Goal: Transaction & Acquisition: Download file/media

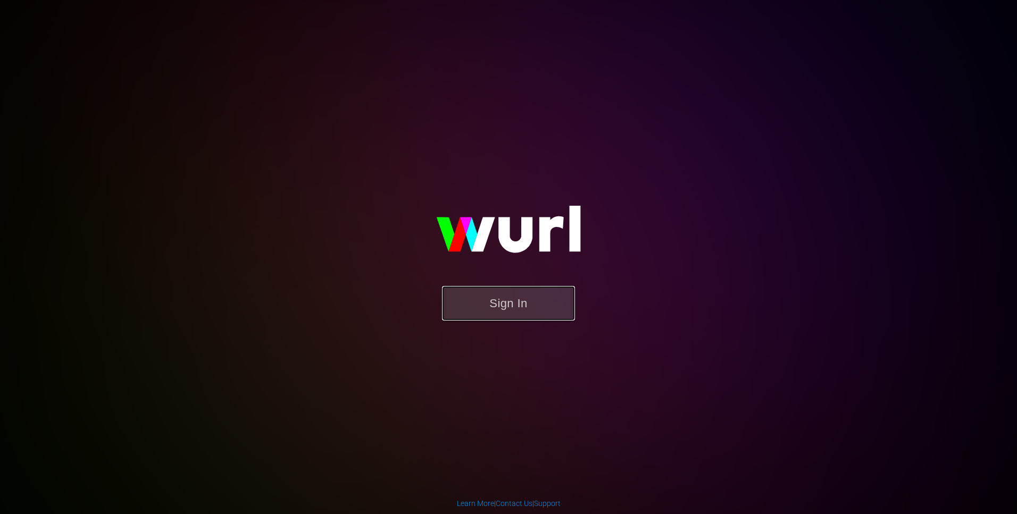
click at [514, 299] on button "Sign In" at bounding box center [508, 303] width 133 height 35
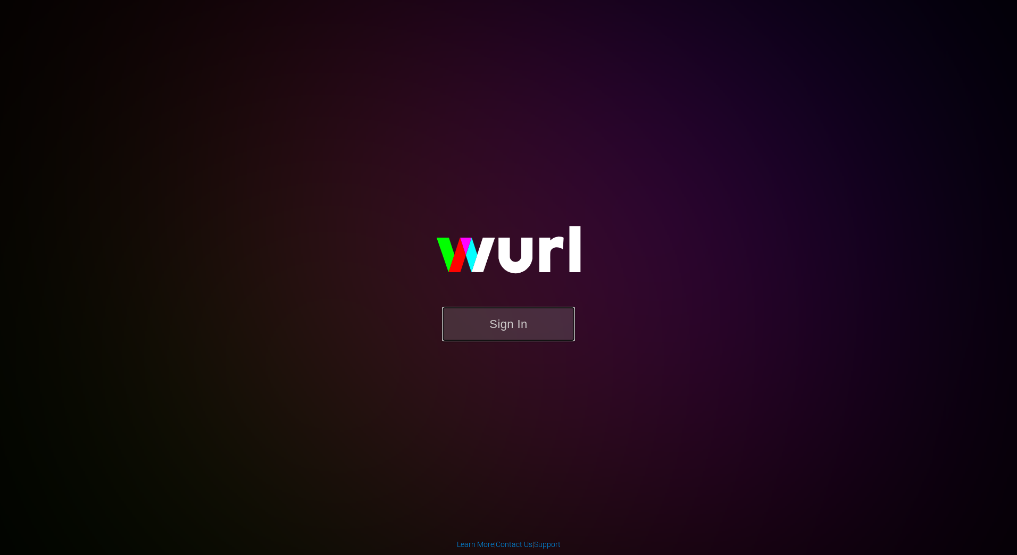
click at [532, 316] on button "Sign In" at bounding box center [508, 324] width 133 height 35
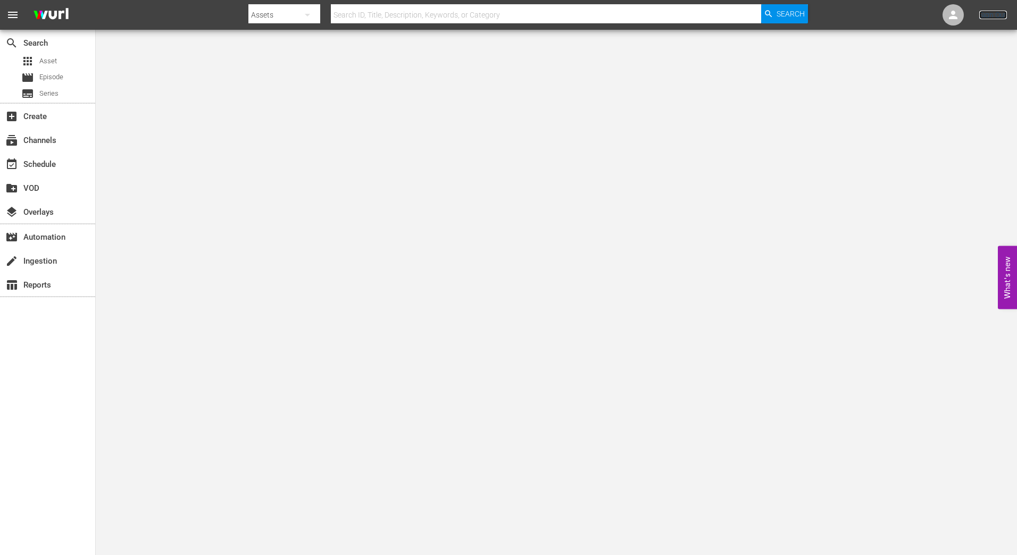
click at [995, 14] on link "Sign Out" at bounding box center [993, 15] width 28 height 9
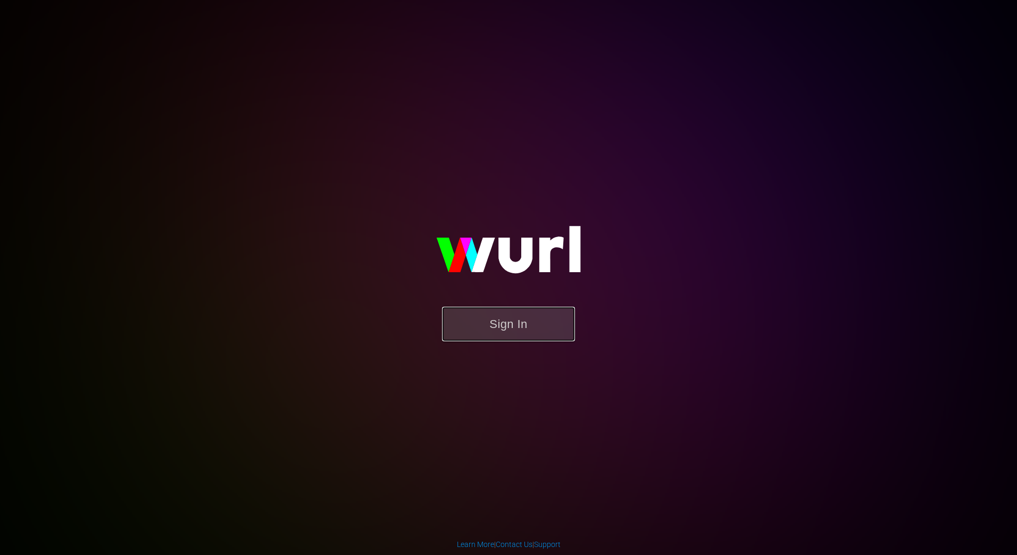
click at [482, 312] on button "Sign In" at bounding box center [508, 324] width 133 height 35
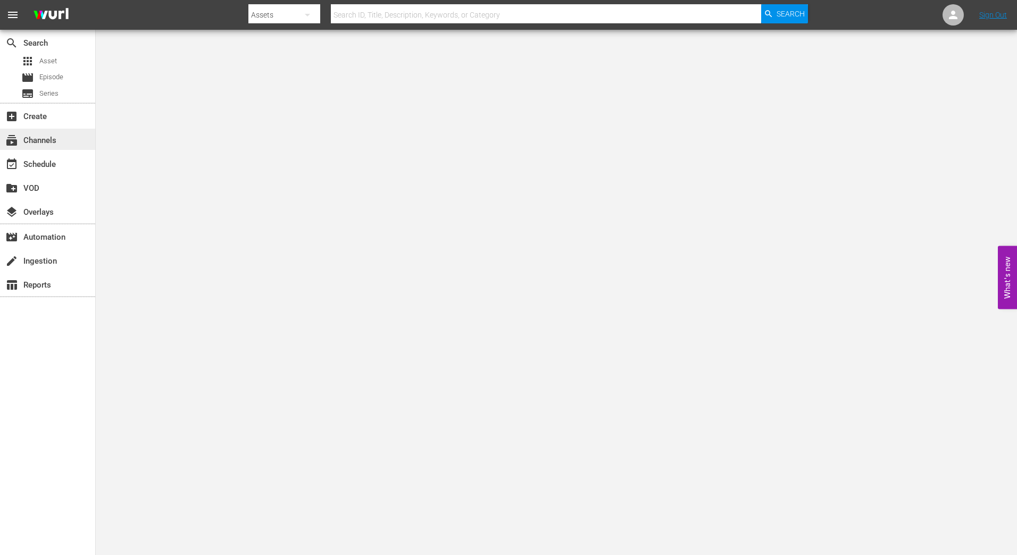
click at [26, 144] on div "subscriptions Channels" at bounding box center [30, 139] width 60 height 10
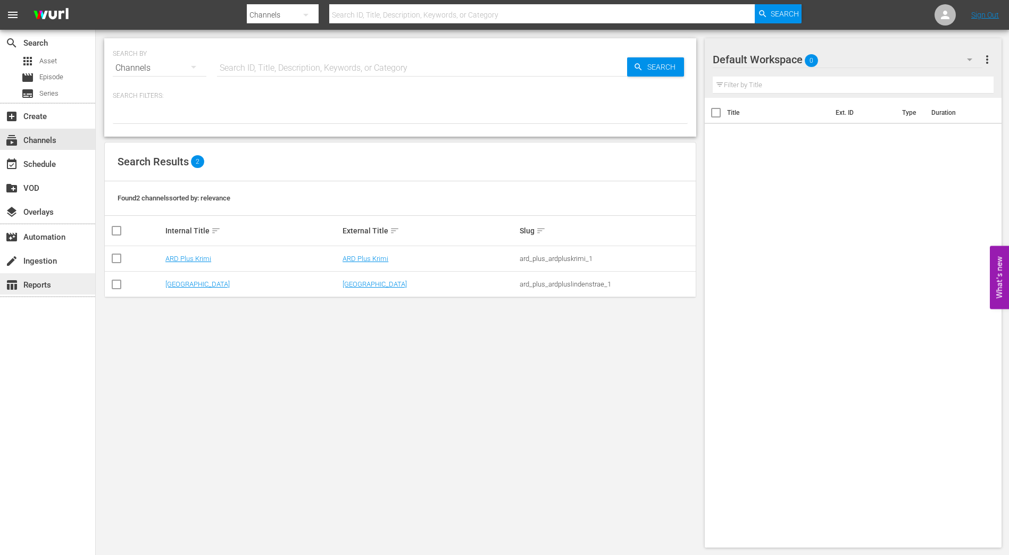
click at [53, 286] on div "table_chart Reports" at bounding box center [30, 284] width 60 height 10
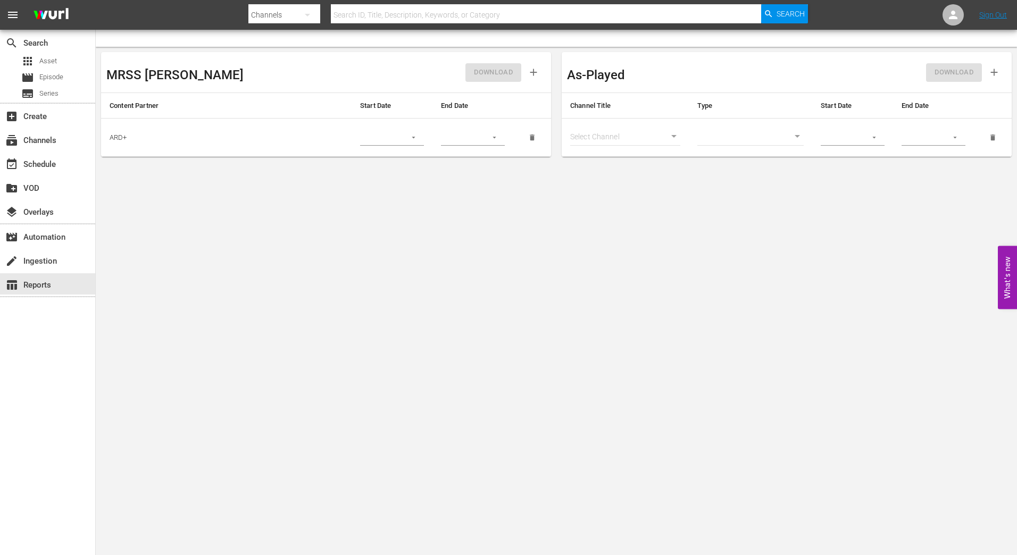
click at [387, 137] on input "text" at bounding box center [379, 138] width 39 height 16
click at [412, 140] on icon "button" at bounding box center [413, 137] width 8 height 8
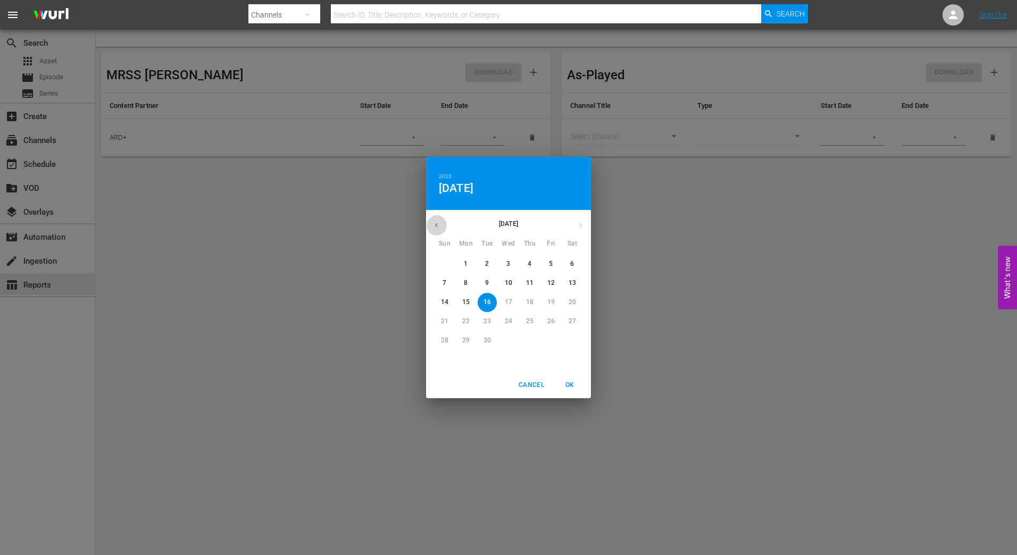
click at [433, 224] on icon "button" at bounding box center [436, 225] width 8 height 8
click at [556, 265] on span "1" at bounding box center [550, 263] width 19 height 9
click at [572, 387] on span "OK" at bounding box center [570, 385] width 26 height 11
type input "08/01/2025"
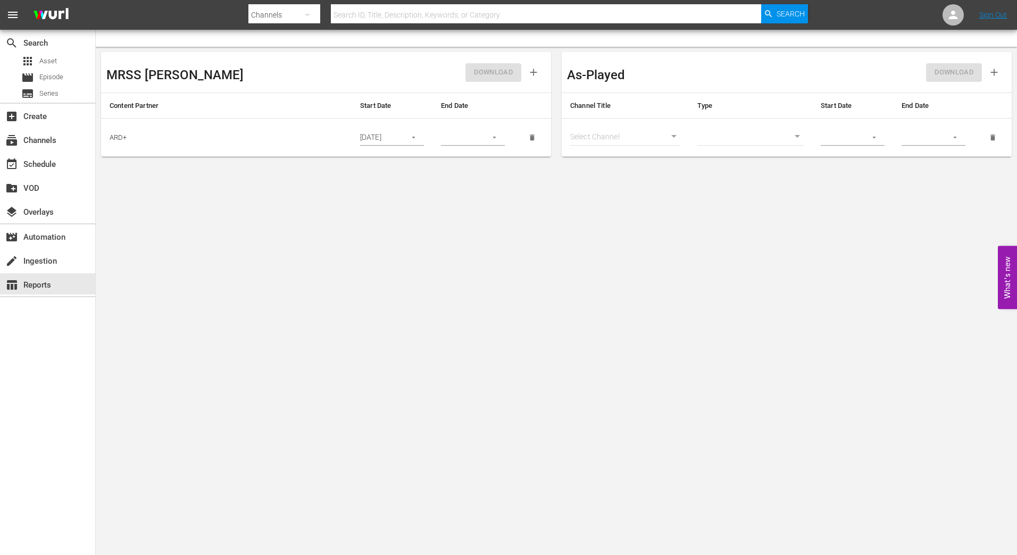
click at [493, 141] on icon "button" at bounding box center [494, 137] width 8 height 8
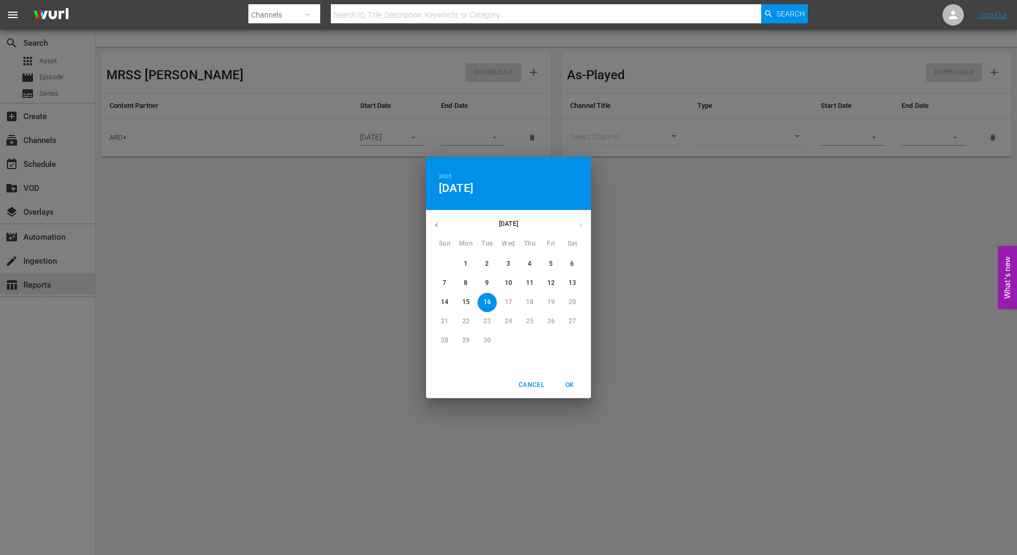
click at [435, 224] on icon "button" at bounding box center [436, 225] width 8 height 8
click at [446, 363] on p "31" at bounding box center [444, 359] width 7 height 9
click at [568, 386] on span "OK" at bounding box center [570, 385] width 26 height 11
type input "08/31/2025"
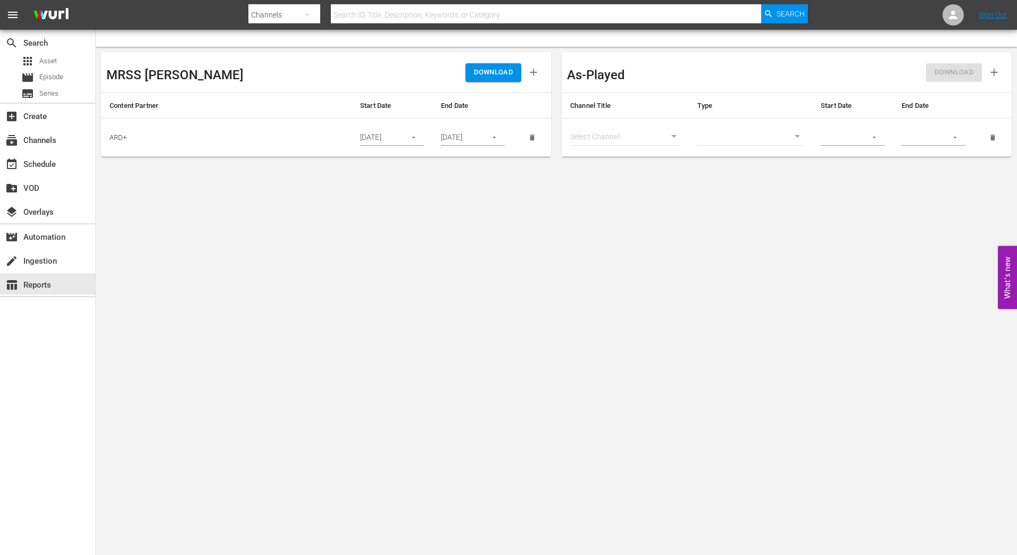
click at [485, 68] on span "DOWNLOAD" at bounding box center [493, 72] width 39 height 12
click at [526, 317] on body "menu Search By Channels Search ID, Title, Description, Keywords, or Category Se…" at bounding box center [508, 277] width 1017 height 555
click at [535, 141] on button "delete" at bounding box center [532, 137] width 21 height 21
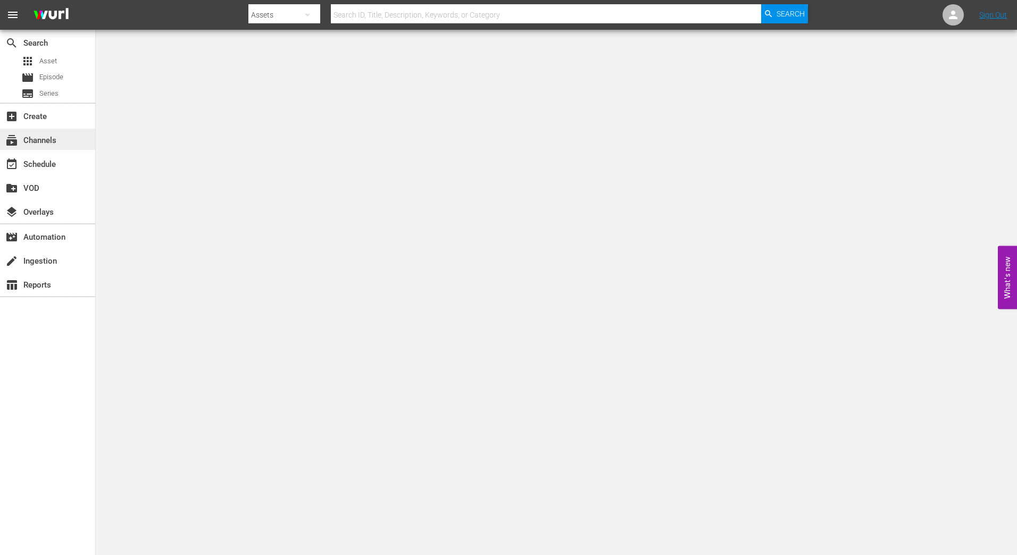
click at [51, 136] on div "subscriptions Channels" at bounding box center [30, 139] width 60 height 10
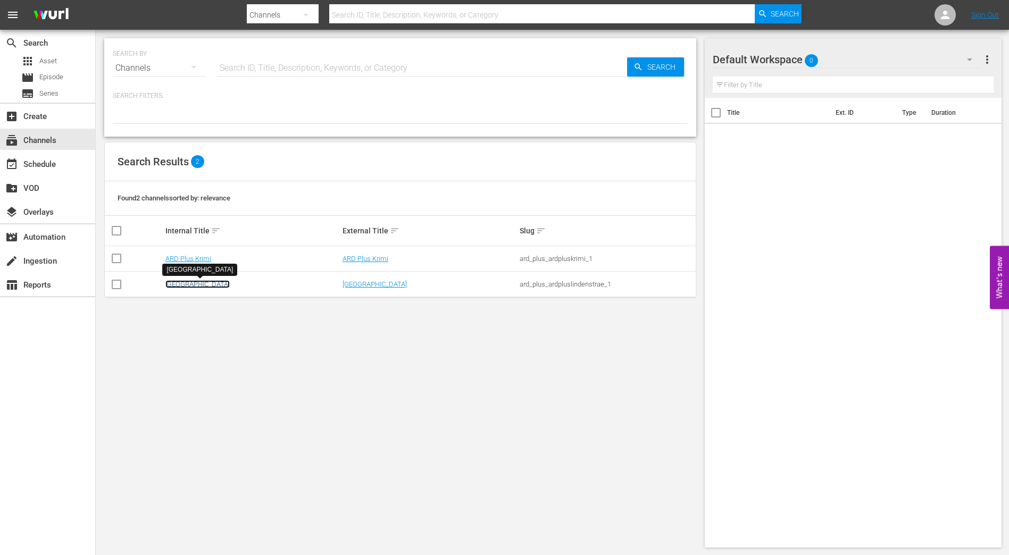
click at [230, 286] on link "ARD Plus Lindenstraße" at bounding box center [197, 284] width 64 height 8
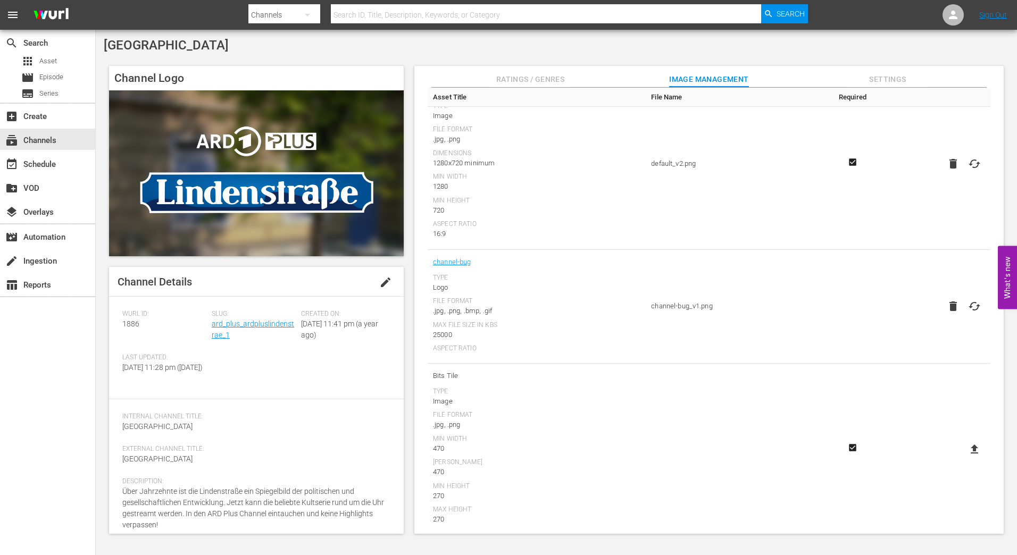
scroll to position [186, 0]
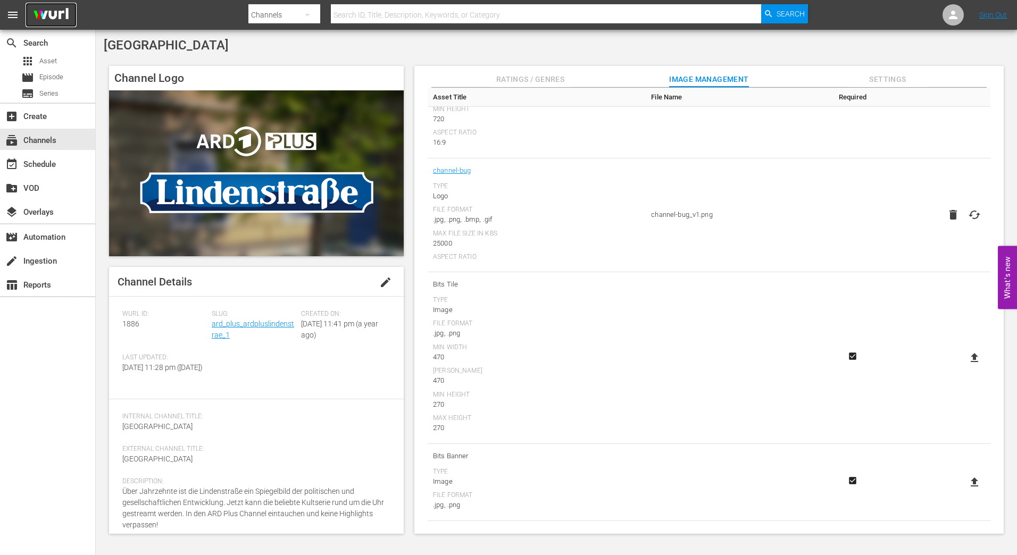
click at [56, 11] on img at bounding box center [51, 15] width 51 height 25
